Goal: Transaction & Acquisition: Book appointment/travel/reservation

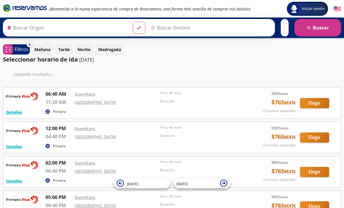
type input "Querétaro, Querétaro"
type input "[GEOGRAPHIC_DATA], [GEOGRAPHIC_DATA]"
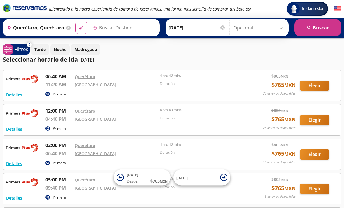
type input "[GEOGRAPHIC_DATA], [GEOGRAPHIC_DATA]"
click at [320, 86] on button "Elegir" at bounding box center [314, 86] width 29 height 10
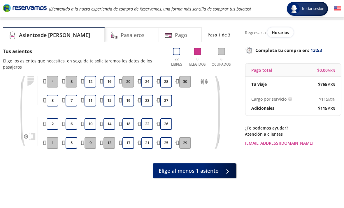
scroll to position [13, 0]
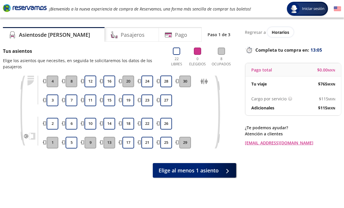
click at [123, 125] on button "18" at bounding box center [129, 124] width 12 height 12
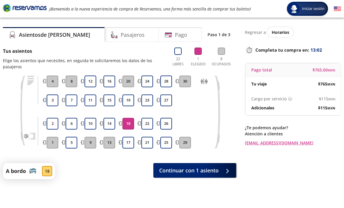
click at [221, 169] on button "Continuar con 1 asiento" at bounding box center [195, 170] width 83 height 15
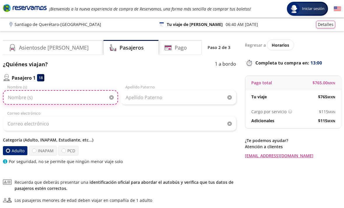
click at [22, 96] on input "Nombre (s)" at bounding box center [60, 97] width 115 height 15
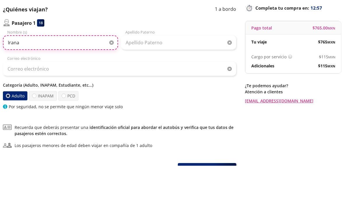
type input "Irana"
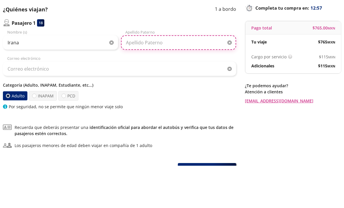
click at [197, 78] on input "Apellido Paterno" at bounding box center [178, 85] width 115 height 15
type input "[PERSON_NAME]"
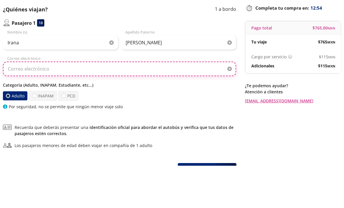
click at [10, 104] on input "Correo electrónico" at bounding box center [120, 111] width 234 height 15
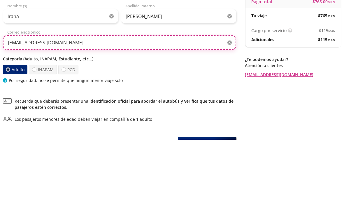
type input "[EMAIL_ADDRESS][DOMAIN_NAME]"
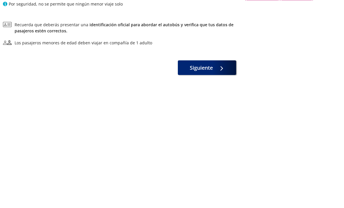
scroll to position [35, 0]
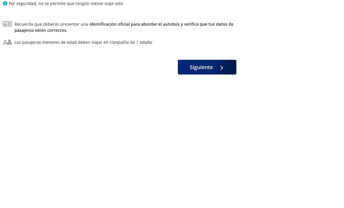
click at [222, 189] on icon at bounding box center [220, 191] width 2 height 4
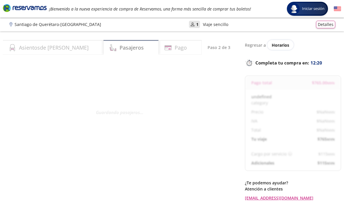
select select "MX"
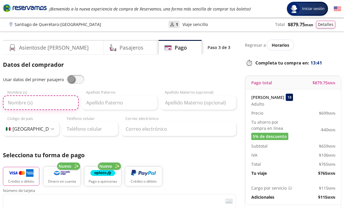
click at [30, 107] on input "Nombre (s)" at bounding box center [41, 102] width 76 height 15
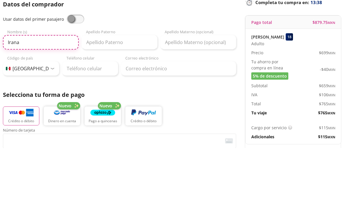
type input "Irana"
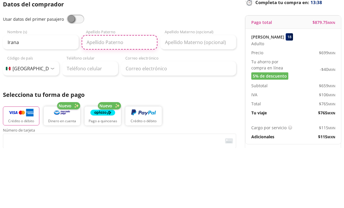
click at [90, 95] on input "Apellido Paterno" at bounding box center [120, 102] width 76 height 15
type input "Luna"
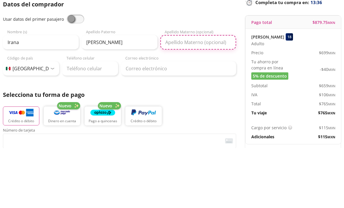
click at [222, 95] on input "Apellido Materno (opcional)" at bounding box center [199, 102] width 76 height 15
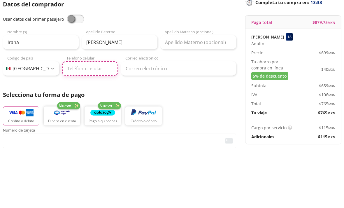
click at [71, 122] on input "Teléfono celular" at bounding box center [90, 129] width 56 height 15
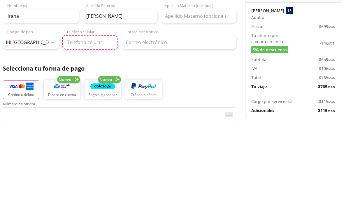
type input "449 364 5031"
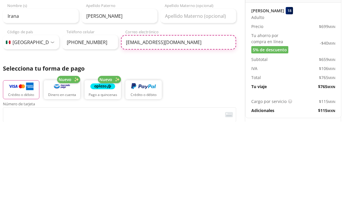
type input "lunairana24@gmail.com"
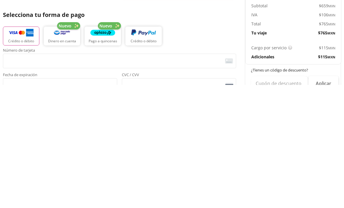
scroll to position [18, 0]
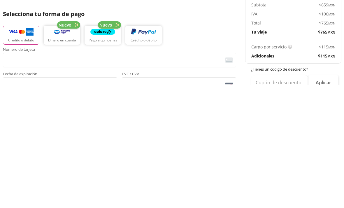
click at [11, 176] on span "<p>Your browser does not support iframes.</p>" at bounding box center [120, 183] width 234 height 15
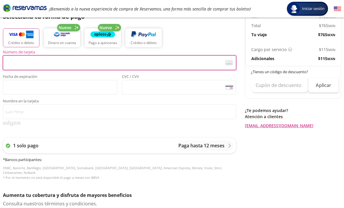
scroll to position [138, 0]
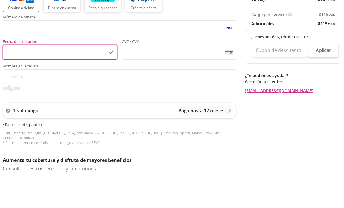
click at [207, 80] on span "<p>Your browser does not support iframes.</p>" at bounding box center [179, 87] width 114 height 15
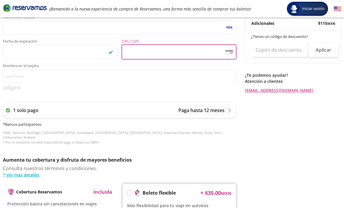
scroll to position [174, 0]
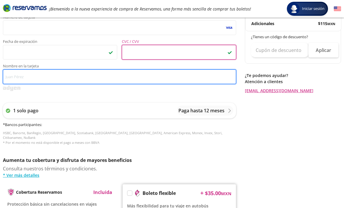
click at [190, 81] on input "Nombre en la tarjeta" at bounding box center [120, 76] width 234 height 15
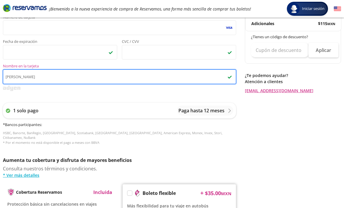
type input "Irana Luna"
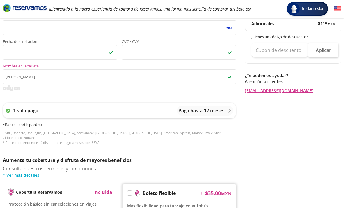
click at [233, 94] on div "Número de tarjeta <p>Your browser does not support iframes.</p> Fecha de expira…" at bounding box center [120, 83] width 234 height 136
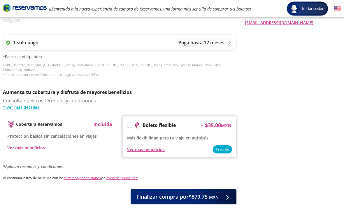
scroll to position [242, 0]
click at [221, 190] on button "Finalizar compra por $879.75 MXN" at bounding box center [184, 196] width 106 height 15
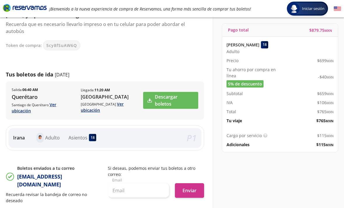
scroll to position [50, 0]
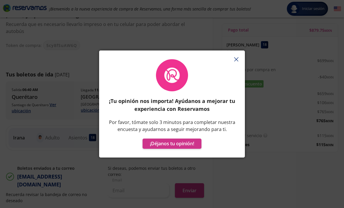
click at [240, 64] on button "button" at bounding box center [236, 59] width 9 height 9
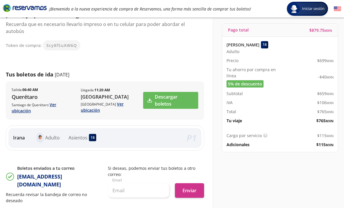
click at [189, 97] on link "Descargar boletos" at bounding box center [170, 100] width 55 height 17
click at [93, 1] on div "¡Bienvenido a la nueva experiencia de compra de Reservamos, una forma más senci…" at bounding box center [172, 9] width 344 height 18
